Goal: Transaction & Acquisition: Download file/media

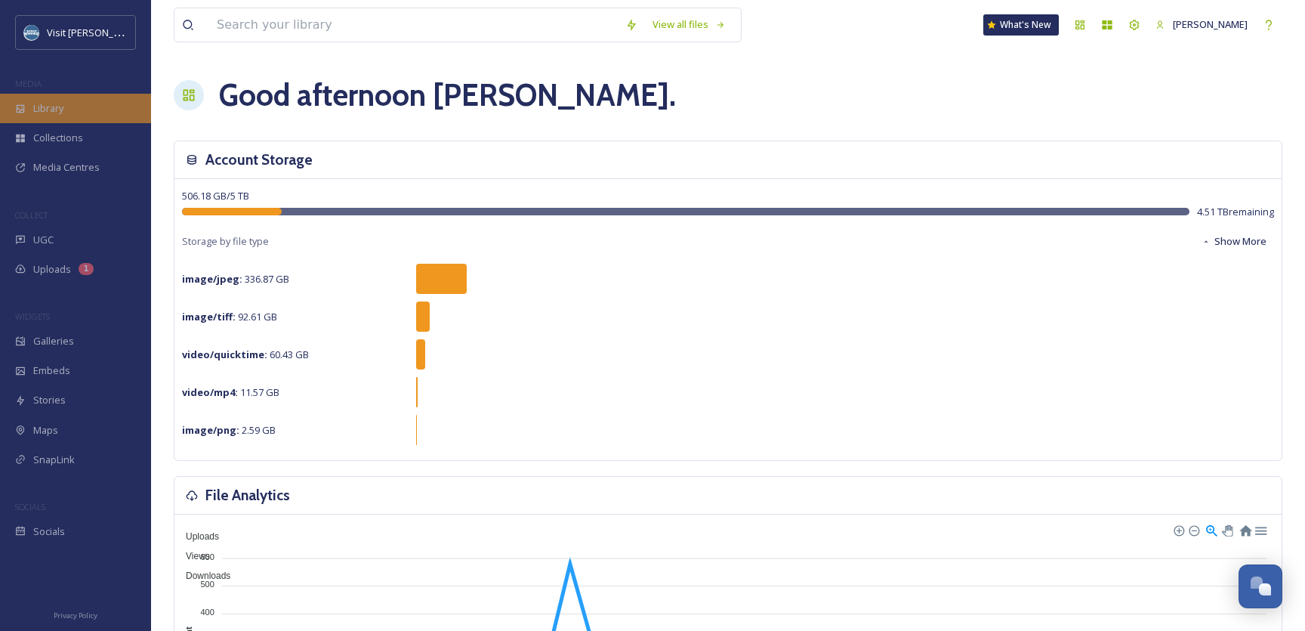
click at [57, 115] on div "Library" at bounding box center [75, 108] width 151 height 29
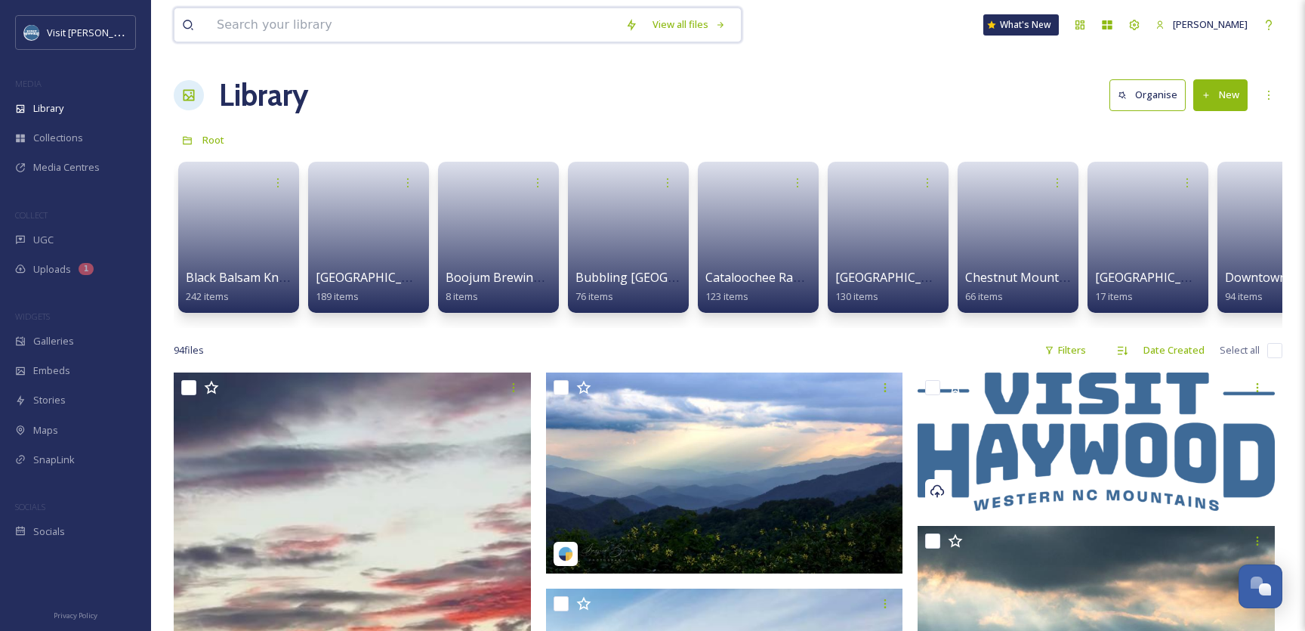
click at [453, 30] on input at bounding box center [413, 24] width 409 height 33
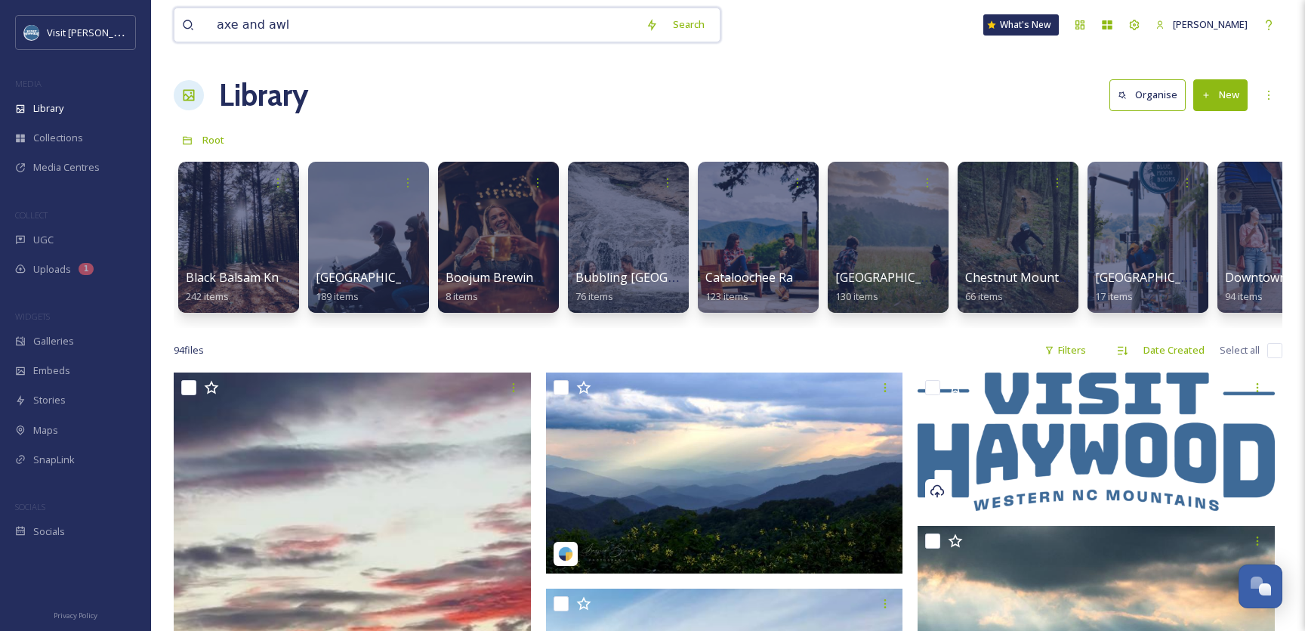
type input "axe and awle"
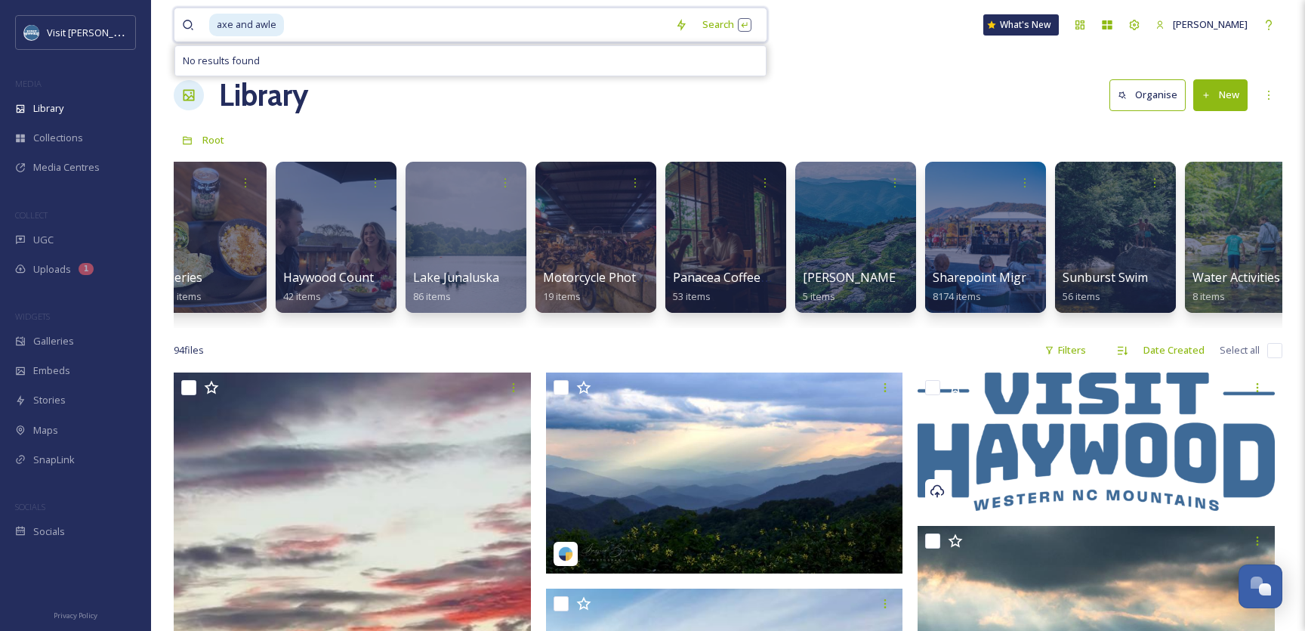
scroll to position [0, 1351]
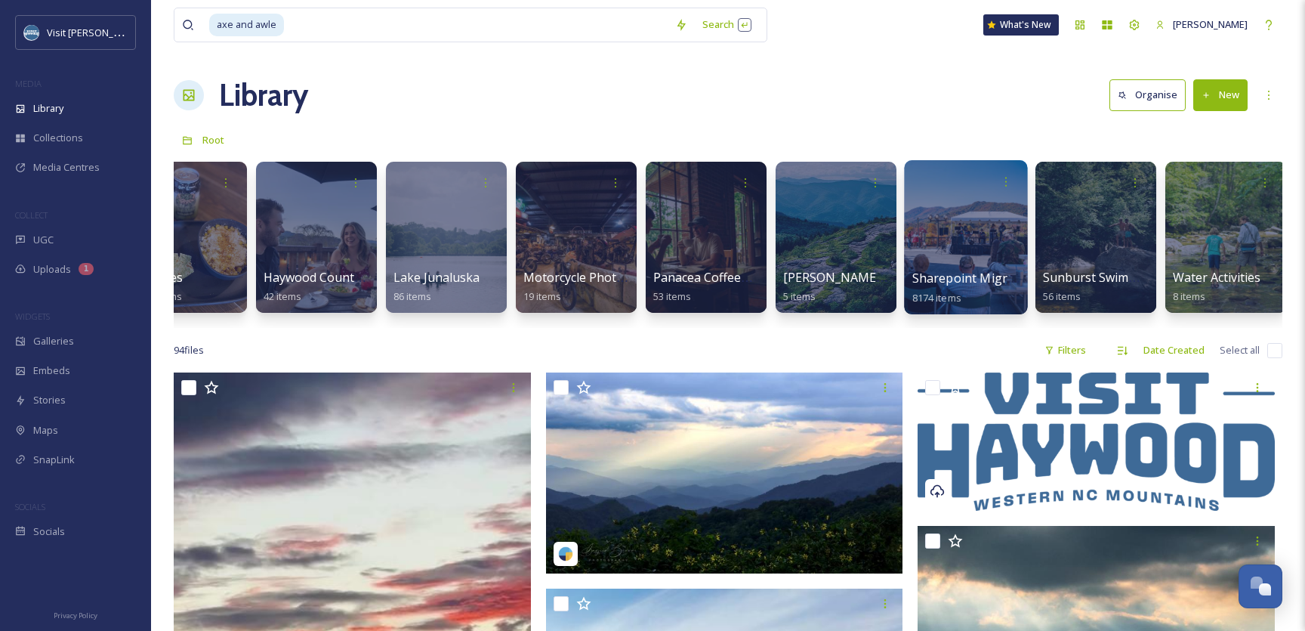
click at [949, 215] on div at bounding box center [965, 237] width 123 height 154
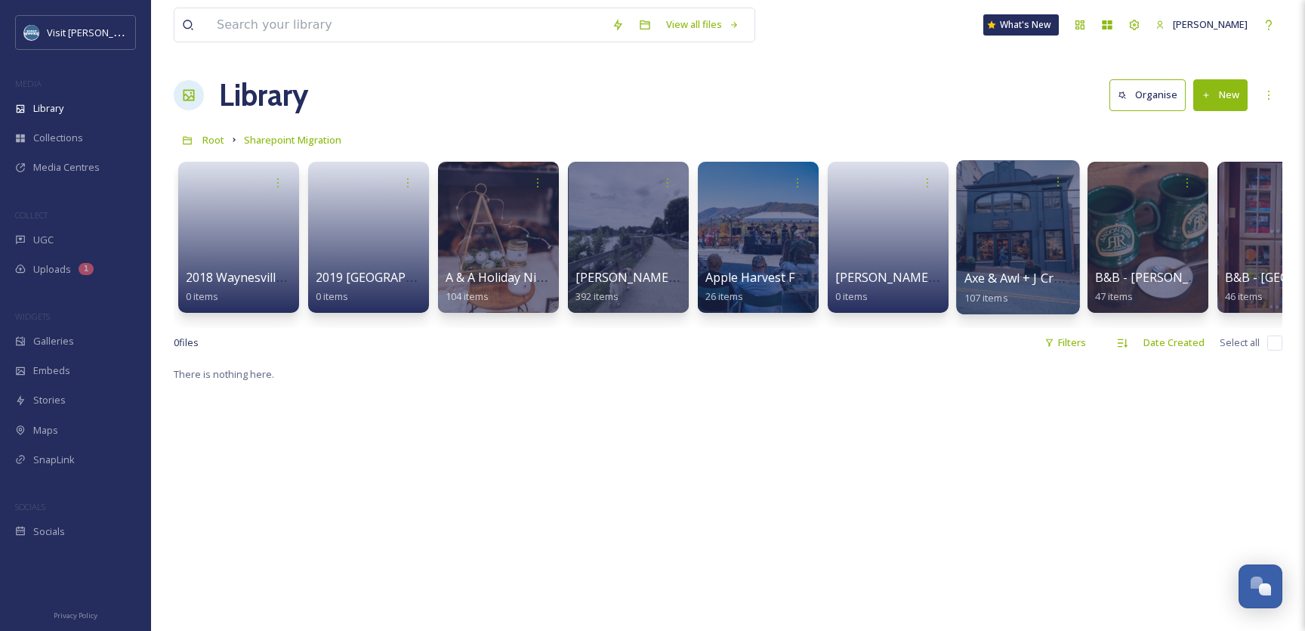
click at [1017, 268] on div at bounding box center [1017, 237] width 123 height 154
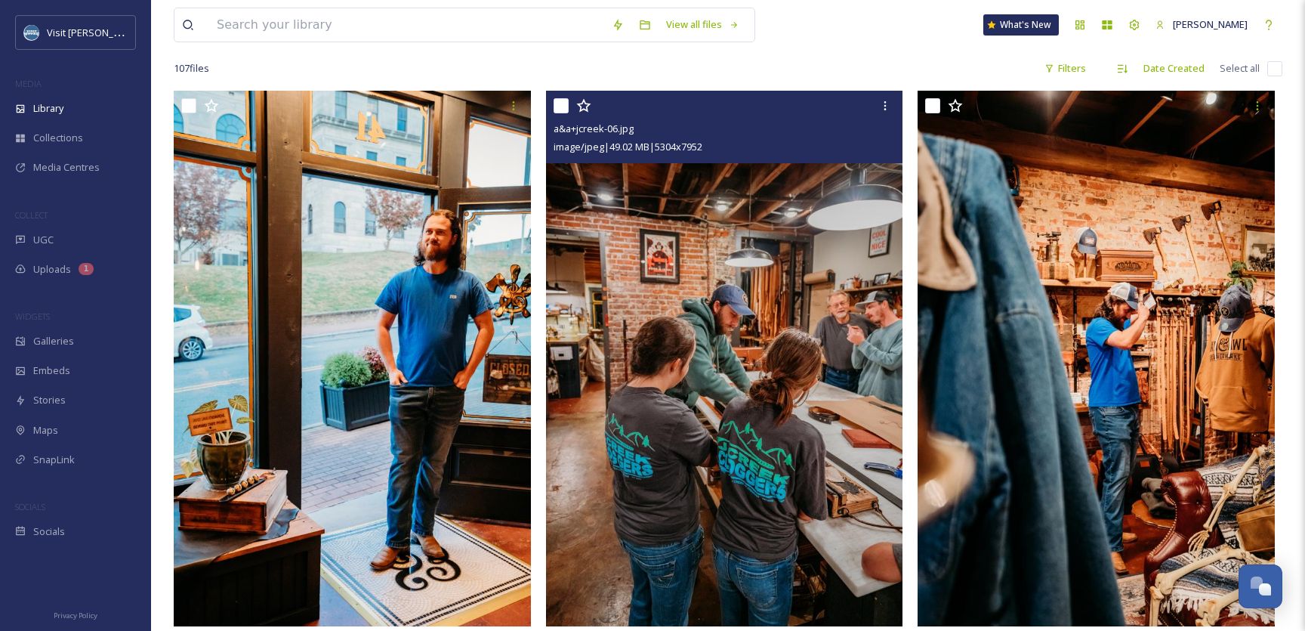
scroll to position [144, 0]
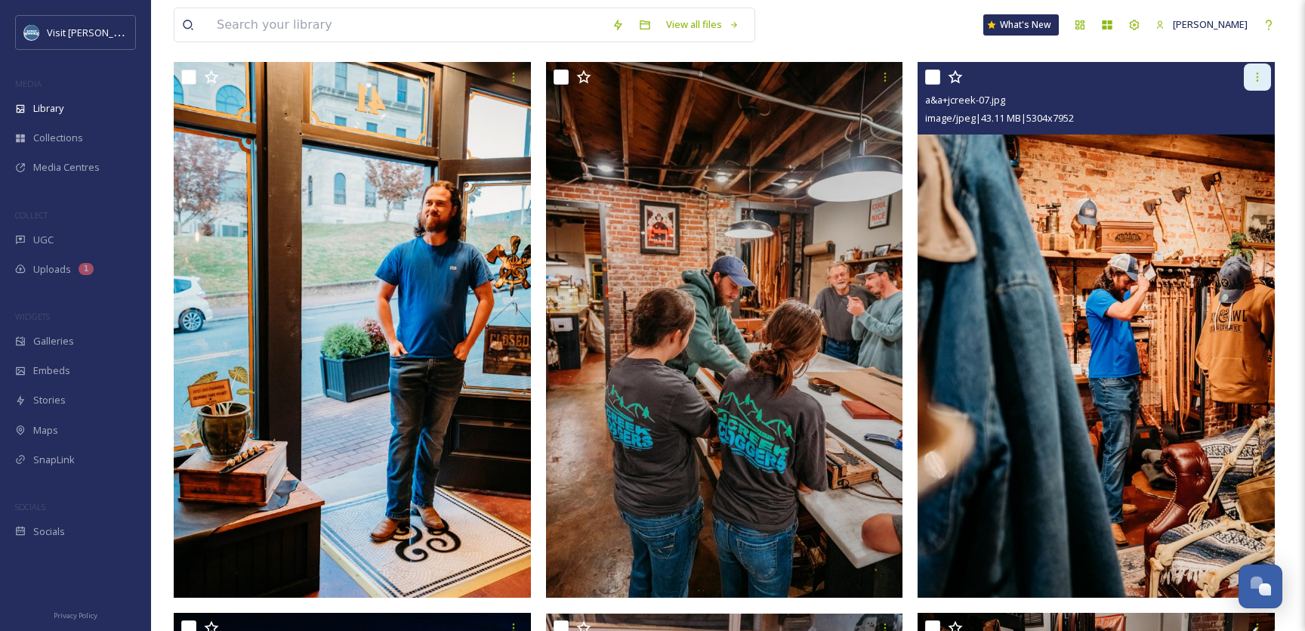
click at [1256, 76] on icon at bounding box center [1258, 77] width 12 height 12
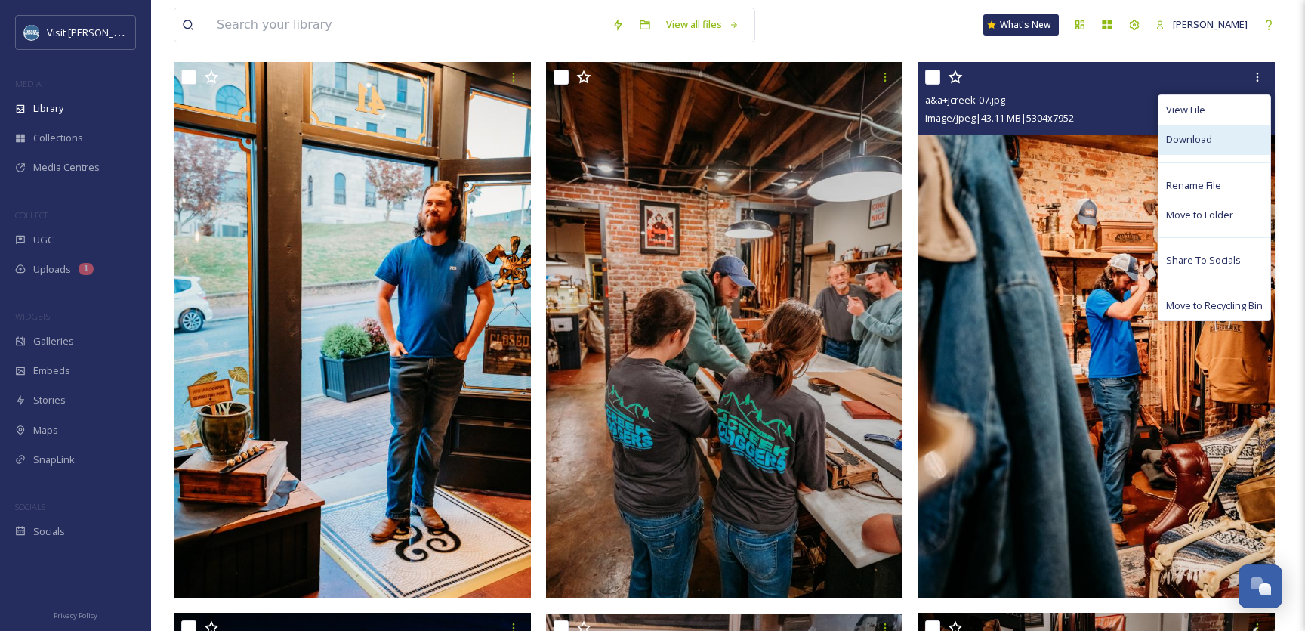
click at [1212, 140] on div "Download" at bounding box center [1215, 139] width 112 height 29
